Goal: Task Accomplishment & Management: Manage account settings

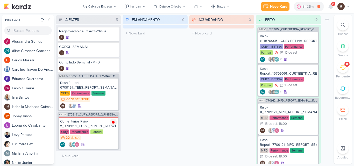
drag, startPoint x: 0, startPoint y: 0, endPoint x: 158, endPoint y: 76, distance: 175.6
click at [158, 76] on div "EM ANDAMENTO 0 Mover Para Esquerda Mover Para Direita [GEOGRAPHIC_DATA] O títul…" at bounding box center [155, 89] width 65 height 149
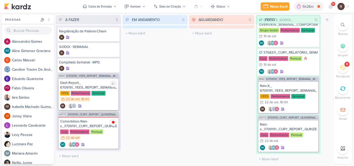
click at [92, 86] on div "Dash Report_ 6709191_YEES_REPORT_SEMANAL_MARKETING_23.09" at bounding box center [88, 85] width 57 height 9
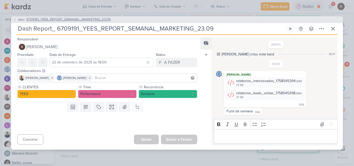
click at [78, 21] on span "6709191_YEES_REPORT_SEMANAL_MARKETING_23.09" at bounding box center [68, 19] width 84 height 5
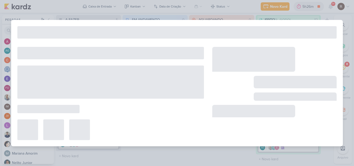
type input "6709191_YEES_REPORT_SEMANAL_MARKETING_23.09"
type input "23 de setembro de 2025 às 18:00"
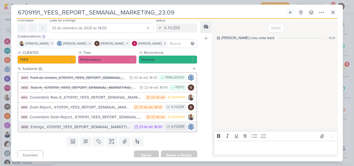
scroll to position [22, 0]
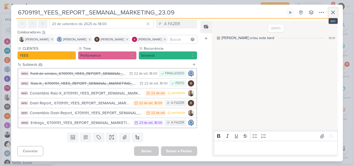
click at [331, 10] on icon at bounding box center [333, 12] width 6 height 6
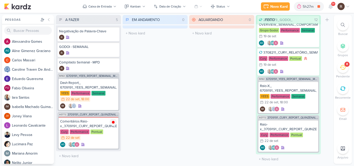
click at [338, 74] on li "8 [GEOGRAPHIC_DATA]" at bounding box center [343, 70] width 18 height 17
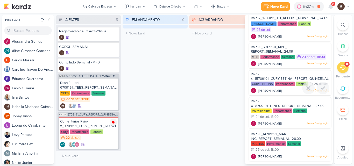
scroll to position [106, 0]
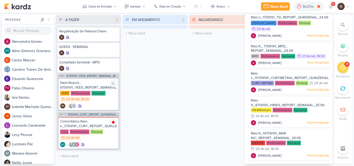
click at [91, 94] on div "Semanal" at bounding box center [98, 93] width 14 height 5
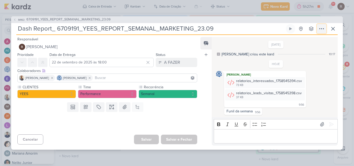
click at [323, 28] on icon at bounding box center [322, 29] width 6 height 6
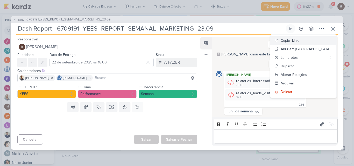
click at [299, 43] on div "Copiar Link" at bounding box center [290, 40] width 18 height 5
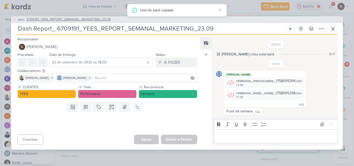
click at [90, 19] on span "6709191_YEES_REPORT_SEMANAL_MARKETING_23.09" at bounding box center [68, 19] width 84 height 5
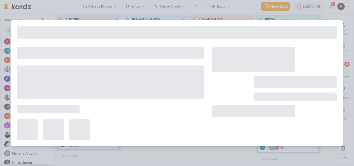
type input "6709191_YEES_REPORT_SEMANAL_MARKETING_23.09"
type input "23 de setembro de 2025 às 18:00"
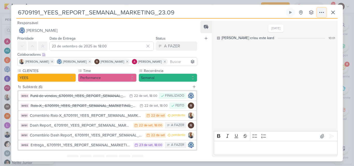
click at [318, 14] on button at bounding box center [321, 12] width 9 height 9
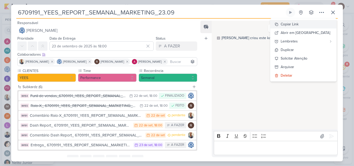
click at [299, 25] on div "Copiar Link" at bounding box center [290, 24] width 18 height 5
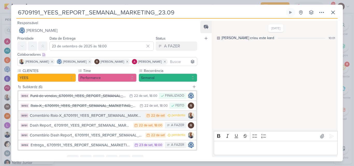
click at [113, 116] on div "Comentário Raio-X_6709191_YEES_REPORT_SEMANAL_MARKETING_23.09" at bounding box center [86, 116] width 113 height 6
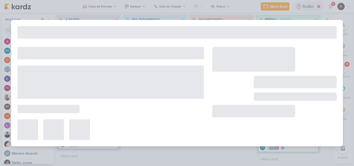
type input "Comentário Raio-X_6709191_YEES_REPORT_SEMANAL_MARKETING_23.09"
type input "22 de setembro de 2025 às 23:59"
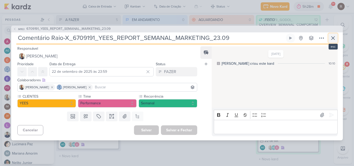
click at [334, 36] on icon at bounding box center [333, 38] width 6 height 6
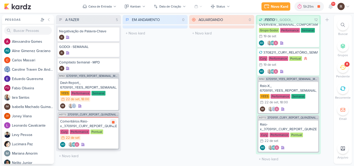
click at [87, 126] on div "Comentários Raio-x_3709191_CURY_REPORT_QUINZENAL_23.09" at bounding box center [88, 123] width 57 height 9
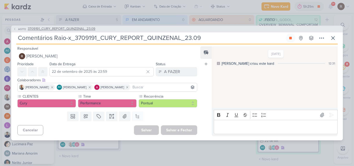
click at [77, 29] on span "3709191_CURY_REPORT_QUINZENAL_23.09" at bounding box center [62, 28] width 68 height 5
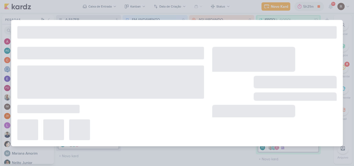
type input "3709191_CURY_REPORT_QUINZENAL_23.09"
type input "23 de setembro de 2025 às 17:00"
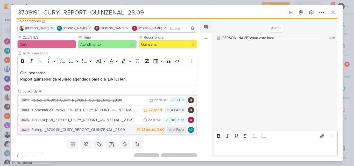
scroll to position [40, 0]
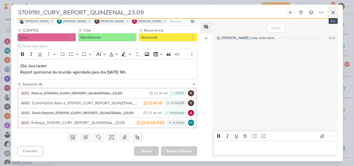
click at [334, 14] on icon at bounding box center [333, 12] width 6 height 6
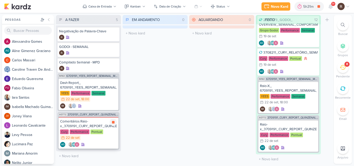
click at [87, 123] on div "Comentários Raio-x_3709191_CURY_REPORT_QUINZENAL_23.09" at bounding box center [88, 123] width 57 height 9
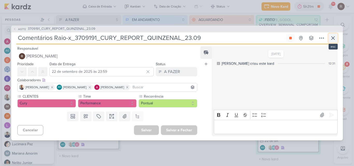
click at [336, 38] on icon at bounding box center [333, 38] width 6 height 6
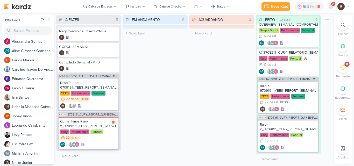
click at [96, 126] on div "Comentários Raio-x_3709191_CURY_REPORT_QUINZENAL_23.09" at bounding box center [88, 123] width 57 height 9
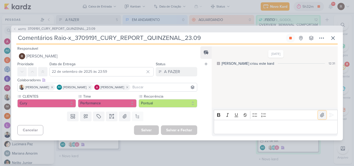
click at [318, 116] on button at bounding box center [322, 115] width 8 height 8
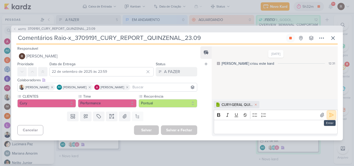
click at [331, 114] on icon at bounding box center [331, 114] width 5 height 5
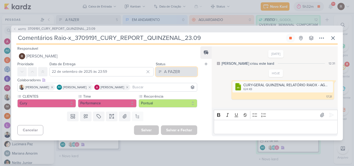
click at [171, 72] on div "A FAZER" at bounding box center [172, 72] width 16 height 6
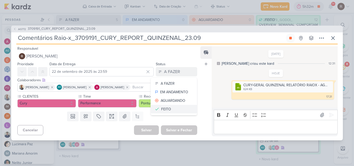
click at [171, 105] on button "FEITO" at bounding box center [174, 109] width 46 height 9
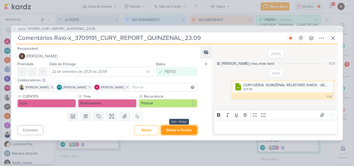
click at [176, 129] on button "Salvar e Fechar" at bounding box center [179, 130] width 36 height 10
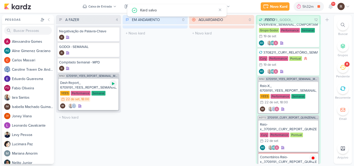
click at [114, 85] on icon at bounding box center [113, 84] width 4 height 4
click at [182, 86] on div "EM ANDAMENTO 0 Mover Para Esquerda Mover Para Direita [GEOGRAPHIC_DATA] O títul…" at bounding box center [155, 89] width 65 height 149
click at [331, 9] on icon at bounding box center [331, 6] width 4 height 5
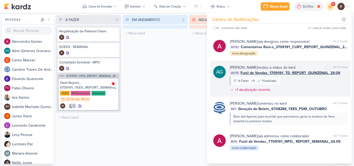
scroll to position [0, 0]
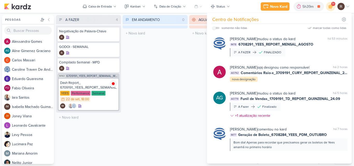
click at [178, 76] on div "EM ANDAMENTO 0 Mover Para Esquerda Mover Para Direita [GEOGRAPHIC_DATA] O títul…" at bounding box center [155, 89] width 65 height 149
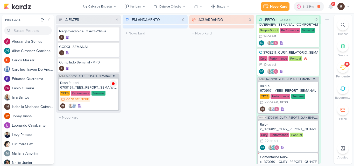
click at [343, 68] on icon at bounding box center [343, 68] width 6 height 6
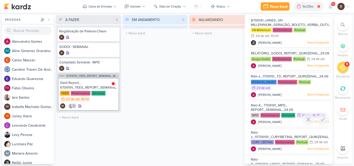
scroll to position [29, 0]
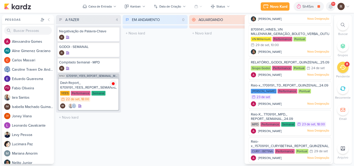
click at [332, 6] on icon at bounding box center [331, 6] width 4 height 5
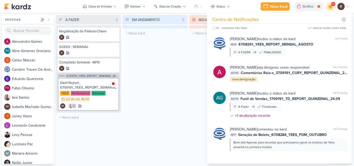
click at [332, 6] on icon at bounding box center [331, 6] width 6 height 6
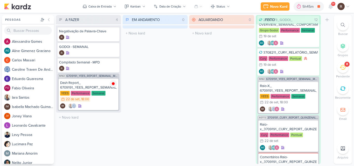
click at [176, 105] on div "EM ANDAMENTO 0 Mover Para Esquerda Mover Para Direita [GEOGRAPHIC_DATA] O títul…" at bounding box center [155, 89] width 65 height 149
click at [212, 92] on div "AGUARDANDO 0 Mover Para Esquerda Mover Para Direita [GEOGRAPHIC_DATA] O título …" at bounding box center [221, 89] width 65 height 149
click at [199, 107] on div "AGUARDANDO 0 Mover Para Esquerda Mover Para Direita [GEOGRAPHIC_DATA] O título …" at bounding box center [221, 89] width 65 height 149
click at [303, 6] on div "5h52m" at bounding box center [308, 6] width 13 height 5
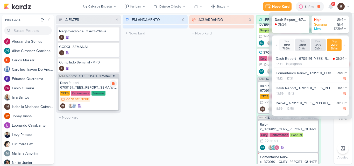
click at [87, 86] on div "Dash Report_ 6709191_YEES_REPORT_SEMANAL_MARKETING_23.09" at bounding box center [88, 85] width 57 height 9
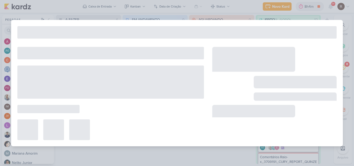
type input "Dash Report_ 6709191_YEES_REPORT_SEMANAL_MARKETING_23.09"
type input "22 de setembro de 2025 às 18:00"
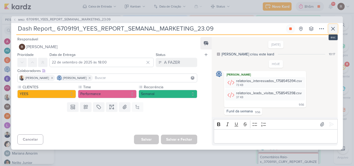
click at [333, 29] on icon at bounding box center [332, 28] width 3 height 3
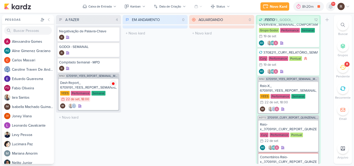
click at [330, 7] on icon at bounding box center [331, 6] width 4 height 5
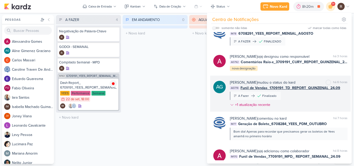
scroll to position [0, 0]
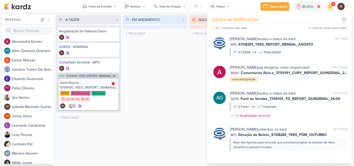
click at [176, 103] on div "EM ANDAMENTO 0 Mover Para Esquerda Mover Para Direita [GEOGRAPHIC_DATA] O títul…" at bounding box center [155, 89] width 65 height 149
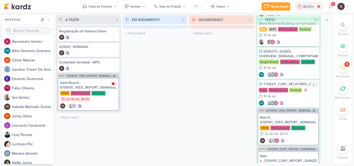
scroll to position [394, 0]
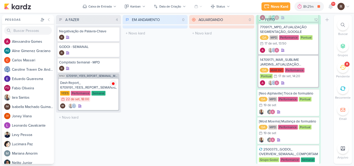
click at [341, 69] on icon at bounding box center [343, 68] width 6 height 6
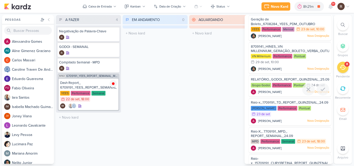
scroll to position [0, 0]
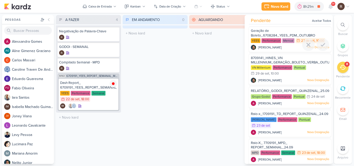
click at [278, 46] on div "[PERSON_NAME] Nova Designação" at bounding box center [290, 47] width 78 height 5
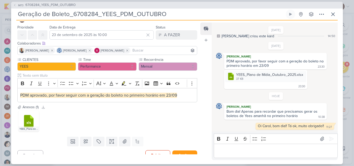
scroll to position [20, 0]
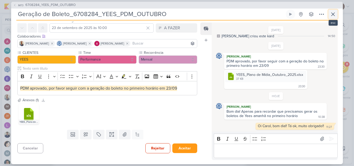
click at [333, 13] on icon at bounding box center [333, 14] width 6 height 6
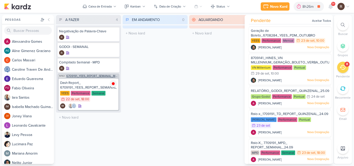
click at [92, 77] on span "6709191_YEES_REPORT_SEMANAL_MARKETING_23.09" at bounding box center [92, 76] width 52 height 3
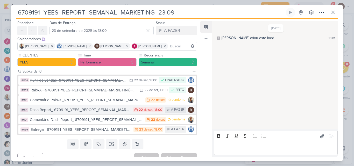
scroll to position [22, 0]
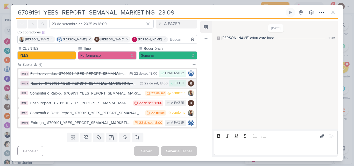
click at [112, 84] on div "Raio-X_ 6709191_YEES_REPORT_SEMANAL_MARKETING_23.09" at bounding box center [84, 84] width 107 height 6
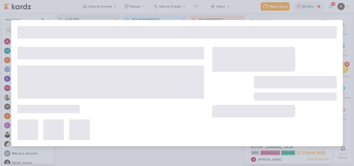
type input "Raio-X_ 6709191_YEES_REPORT_SEMANAL_MARKETING_23.09"
type input "22 de setembro de 2025 às 18:00"
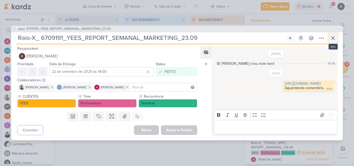
click at [332, 39] on icon at bounding box center [333, 38] width 6 height 6
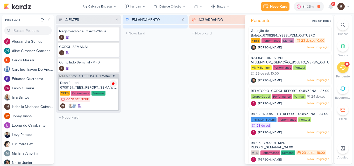
click at [147, 103] on div "EM ANDAMENTO 0 Mover Para Esquerda Mover Para Direita [GEOGRAPHIC_DATA] O títul…" at bounding box center [155, 89] width 65 height 149
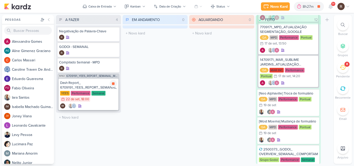
click at [84, 88] on div "Dash Report_ 6709191_YEES_REPORT_SEMANAL_MARKETING_23.09" at bounding box center [88, 85] width 57 height 9
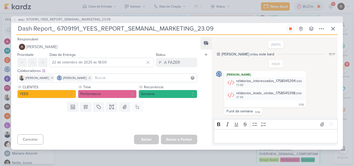
click at [259, 137] on p "Editor editing area: main" at bounding box center [275, 136] width 118 height 6
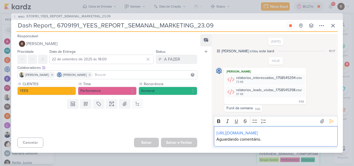
click at [274, 143] on p "Aguardando comentário." at bounding box center [275, 139] width 118 height 6
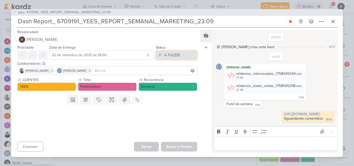
click at [185, 53] on button "A FAZER" at bounding box center [176, 55] width 41 height 9
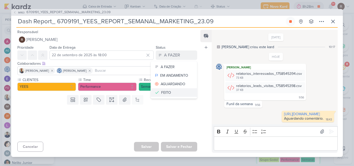
click at [171, 89] on button "FEITO" at bounding box center [174, 92] width 46 height 9
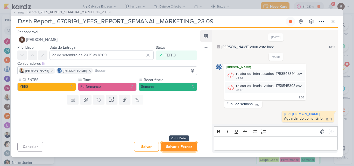
click at [179, 145] on button "Salvar e Fechar" at bounding box center [179, 147] width 36 height 10
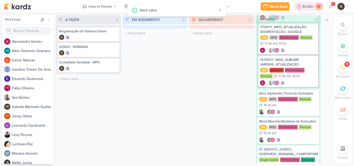
click at [319, 7] on icon at bounding box center [318, 6] width 3 height 3
click at [181, 92] on div "EM ANDAMENTO 0 Mover Para Esquerda Mover Para Direita [GEOGRAPHIC_DATA] O títul…" at bounding box center [155, 89] width 65 height 149
click at [308, 7] on icon at bounding box center [305, 6] width 5 height 5
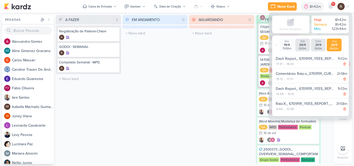
click at [196, 88] on div "AGUARDANDO 0 Mover Para Esquerda Mover Para Direita [GEOGRAPHIC_DATA] O título …" at bounding box center [221, 89] width 65 height 149
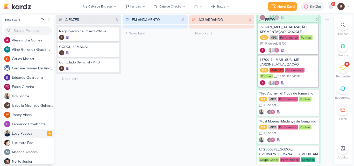
scroll to position [0, 0]
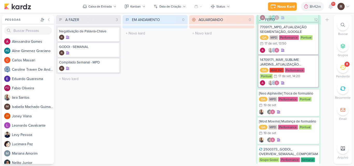
click at [331, 5] on div "9+" at bounding box center [333, 4] width 4 height 4
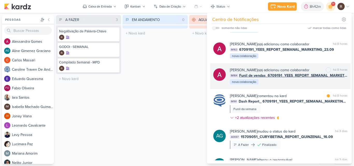
scroll to position [259, 0]
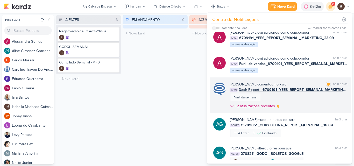
click at [313, 101] on div "[PERSON_NAME] comentou no kard marcar como lida há 8 horas IM191 Dash Report_ 6…" at bounding box center [289, 96] width 118 height 29
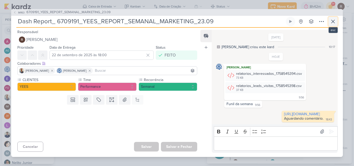
click at [334, 19] on icon at bounding box center [333, 21] width 6 height 6
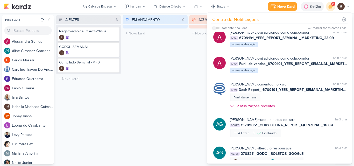
click at [157, 90] on div "EM ANDAMENTO 0 Mover Para Esquerda Mover Para Direita [GEOGRAPHIC_DATA] O títul…" at bounding box center [155, 89] width 65 height 149
